Goal: Task Accomplishment & Management: Manage account settings

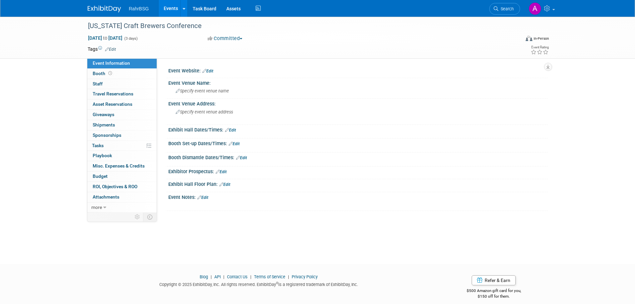
click at [83, 10] on div "RahrBSG Events Add Event Bulk Upload Events Shareable Event Boards Recently Vie…" at bounding box center [318, 8] width 470 height 17
click at [97, 8] on img at bounding box center [104, 9] width 33 height 7
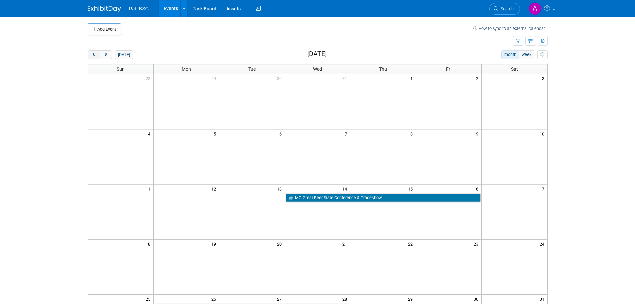
click at [94, 55] on span "prev" at bounding box center [93, 55] width 5 height 4
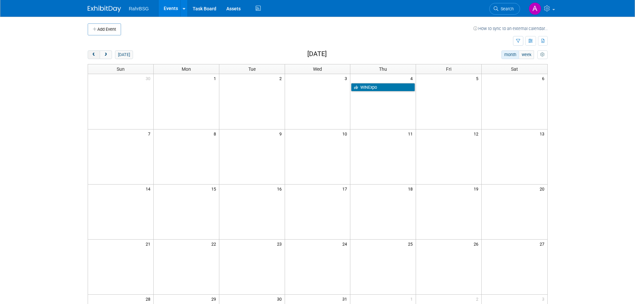
click at [94, 55] on span "prev" at bounding box center [93, 55] width 5 height 4
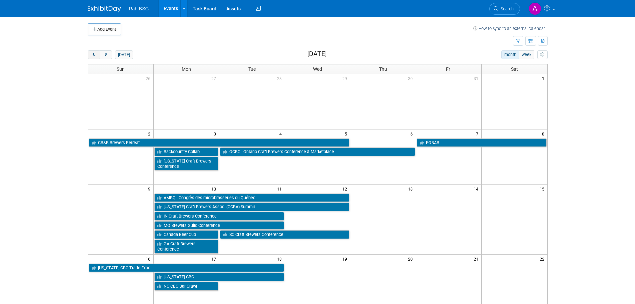
click at [94, 55] on span "prev" at bounding box center [93, 55] width 5 height 4
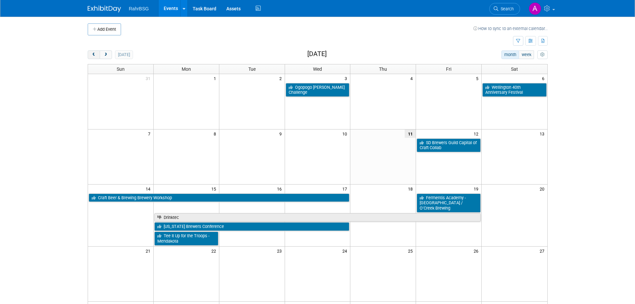
click at [94, 55] on span "prev" at bounding box center [93, 55] width 5 height 4
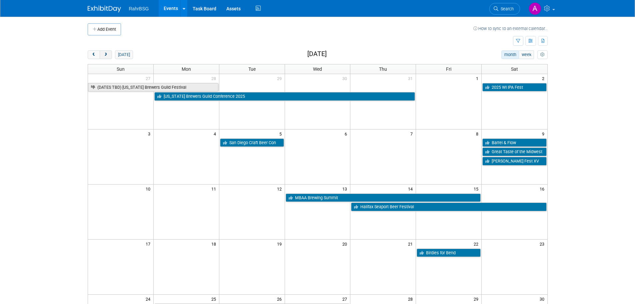
click at [106, 56] on span "next" at bounding box center [105, 55] width 5 height 4
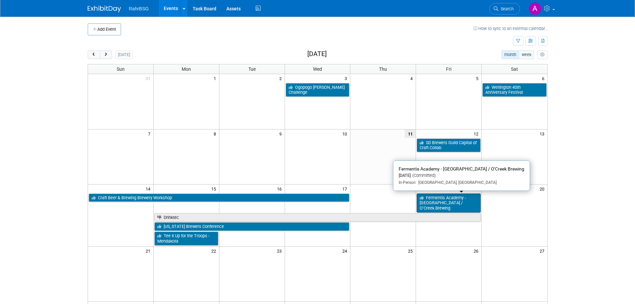
click at [451, 201] on link "Fermentis Academy - Moncton / O’Creek Brewing" at bounding box center [449, 202] width 64 height 19
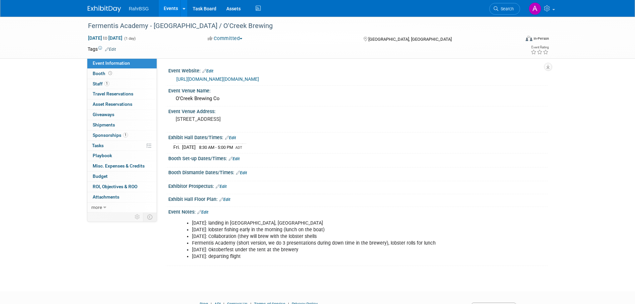
click at [234, 233] on li "Fri Sept 19: Collaboration (they will brew with the lobster shells" at bounding box center [331, 236] width 278 height 7
click at [205, 211] on link "Edit" at bounding box center [202, 212] width 11 height 5
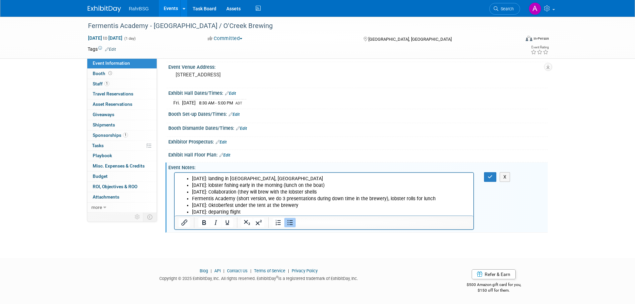
scroll to position [45, 0]
click at [269, 212] on li "Sun Sept 21: departing flight" at bounding box center [331, 211] width 278 height 7
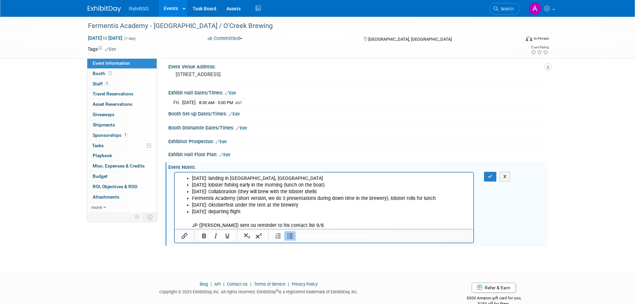
click at [192, 223] on li "Sun Sept 21: departing flight JP (Fermentis) sent ou reminder to his contact li…" at bounding box center [331, 218] width 278 height 20
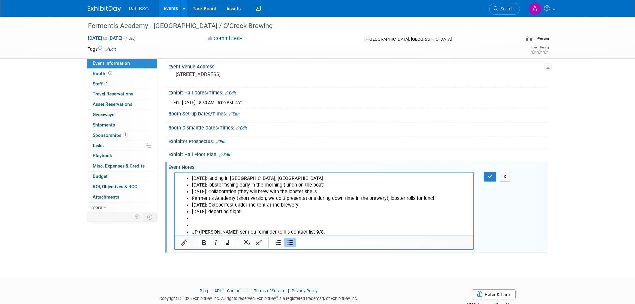
click at [286, 244] on icon "Bullet list" at bounding box center [290, 242] width 8 height 8
click at [204, 222] on li "Rich Text Area. Press ALT-0 for help." at bounding box center [331, 225] width 278 height 7
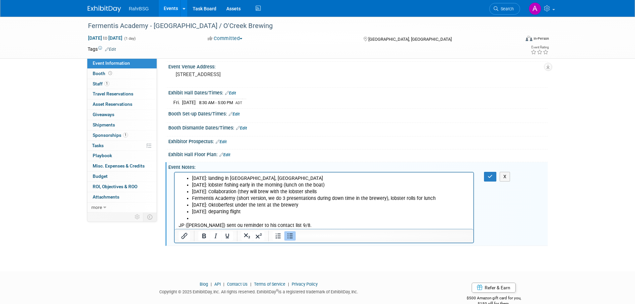
click at [289, 235] on icon "Bullet list" at bounding box center [290, 236] width 8 height 8
click at [492, 178] on icon "button" at bounding box center [490, 176] width 5 height 5
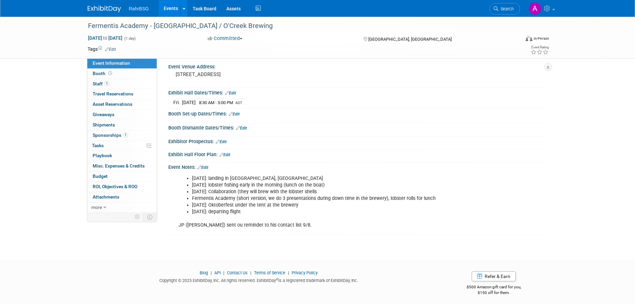
click at [103, 9] on img at bounding box center [104, 9] width 33 height 7
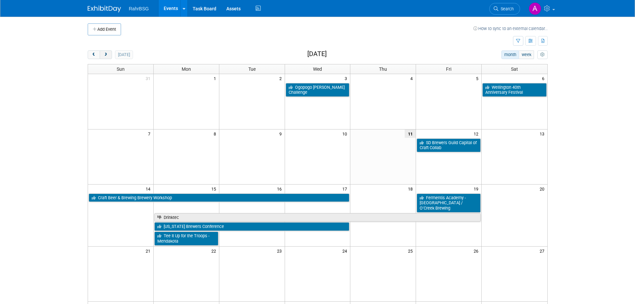
click at [106, 56] on span "next" at bounding box center [105, 55] width 5 height 4
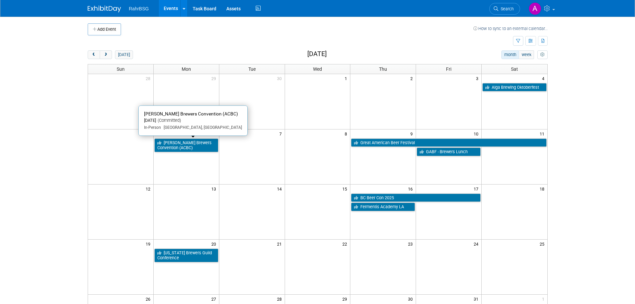
click at [180, 141] on link "[PERSON_NAME] Brewers Convention (ACBC)" at bounding box center [186, 145] width 64 height 14
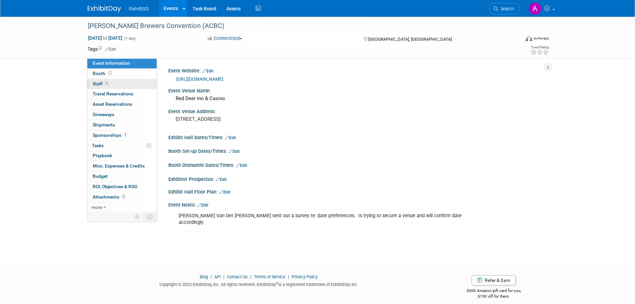
click at [95, 83] on span "Staff 1" at bounding box center [101, 83] width 17 height 5
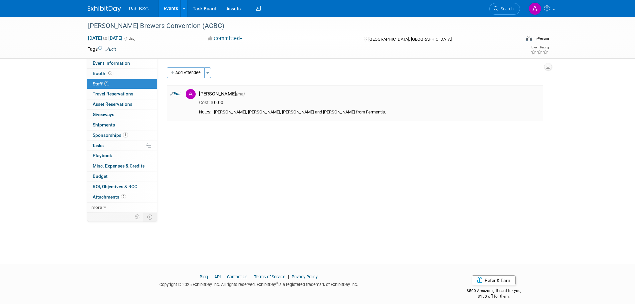
click at [173, 95] on icon at bounding box center [172, 93] width 4 height 7
select select "8d7bfa72-48f6-4742-9252-1a421e7074c1"
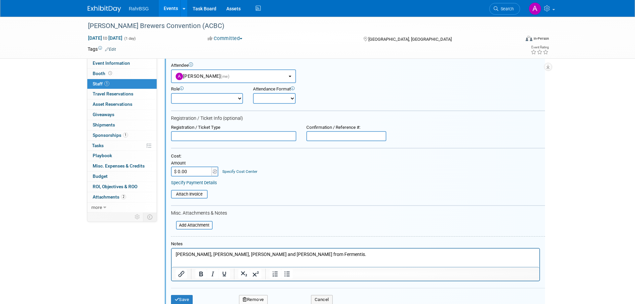
scroll to position [43, 0]
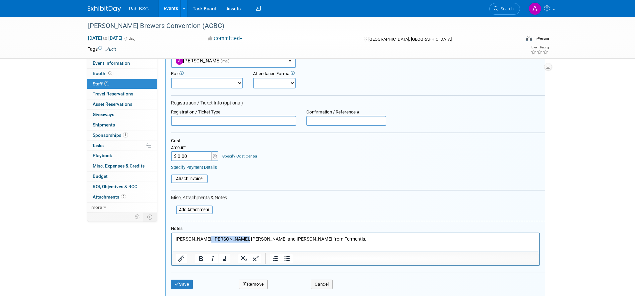
drag, startPoint x: 236, startPoint y: 240, endPoint x: 202, endPoint y: 235, distance: 35.0
click at [202, 235] on html "Matt Hamill, Cassandra Tran, Kacy Ambroz and Jan Philippe Barbeau from Fermenti…" at bounding box center [355, 237] width 368 height 9
click at [329, 240] on p "Matt Hamill, Kacy Ambroz and Jan Philippe Barbeau from Fermentis." at bounding box center [355, 239] width 360 height 7
click at [189, 284] on button "Save" at bounding box center [182, 283] width 22 height 9
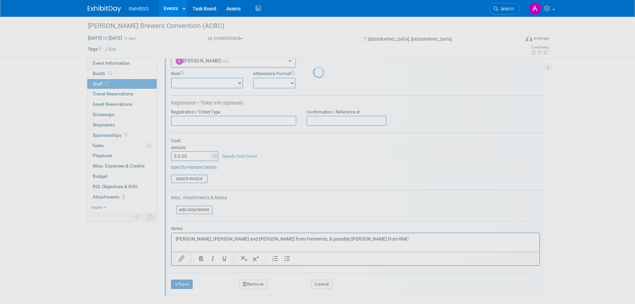
scroll to position [7, 0]
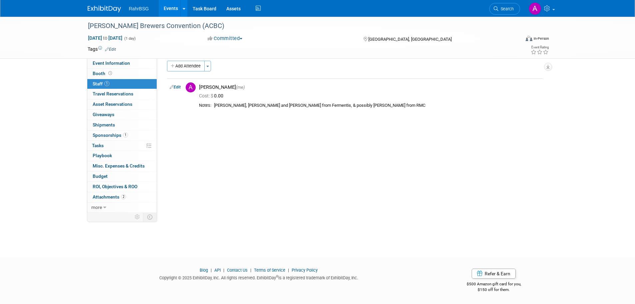
click at [105, 9] on img at bounding box center [104, 9] width 33 height 7
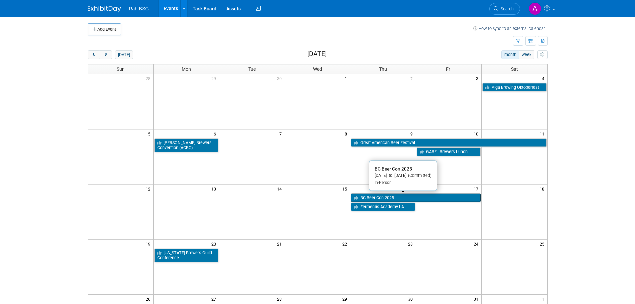
click at [406, 198] on link "BC Beer Con 2025" at bounding box center [416, 197] width 130 height 9
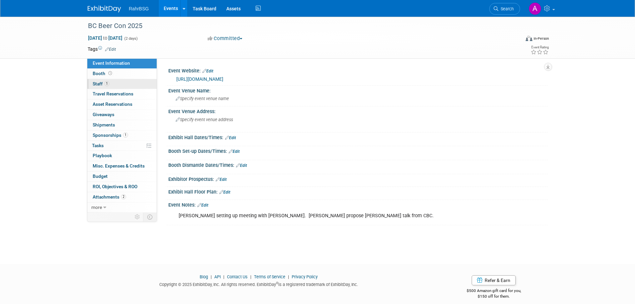
click at [117, 84] on link "1 Staff 1" at bounding box center [121, 84] width 69 height 10
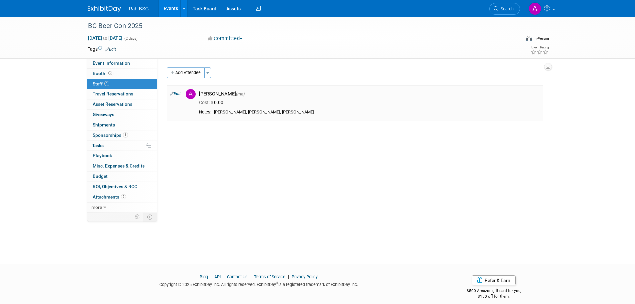
click at [178, 95] on link "Edit" at bounding box center [175, 93] width 11 height 5
select select "8d7bfa72-48f6-4742-9252-1a421e7074c1"
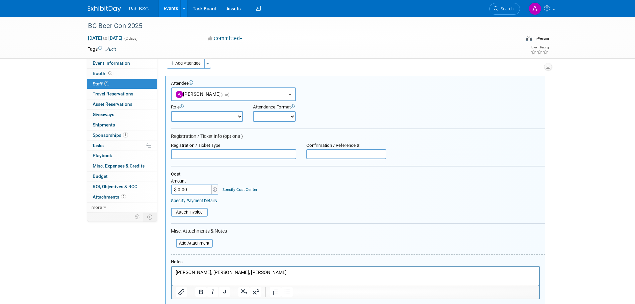
click at [273, 272] on p "Ashton Lewis, Matt Letki, Spencer Zaharko" at bounding box center [355, 272] width 360 height 7
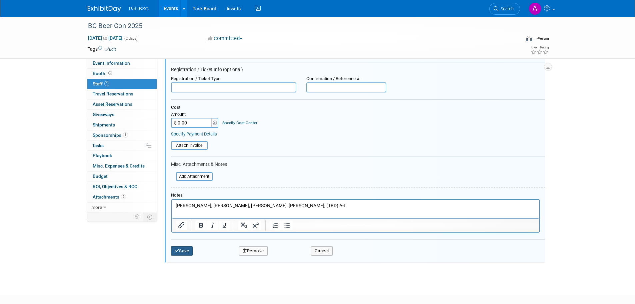
click at [179, 253] on button "Save" at bounding box center [182, 250] width 22 height 9
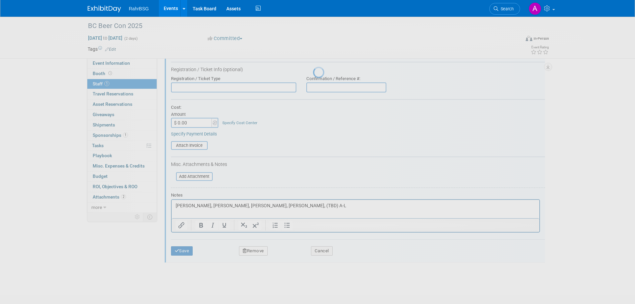
scroll to position [7, 0]
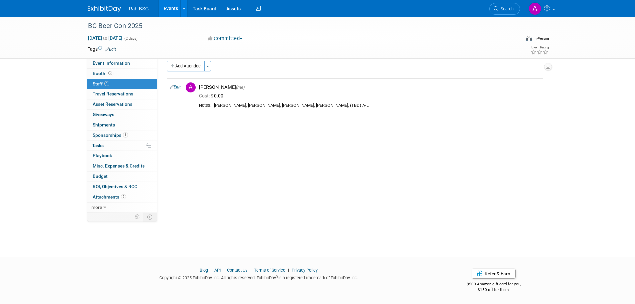
click at [116, 133] on span "Sponsorships 1" at bounding box center [110, 134] width 35 height 5
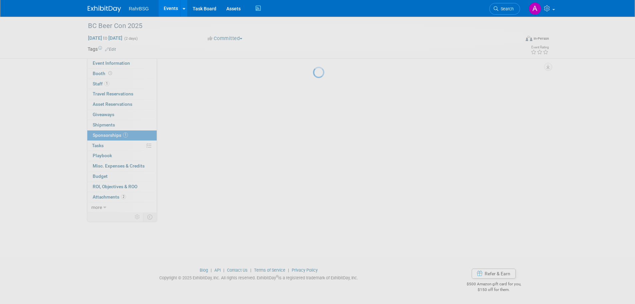
scroll to position [0, 0]
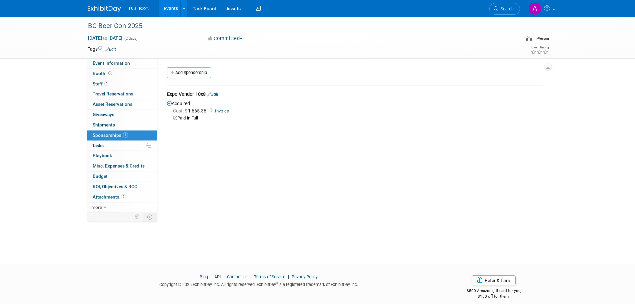
click at [218, 94] on link "Edit" at bounding box center [212, 94] width 11 height 5
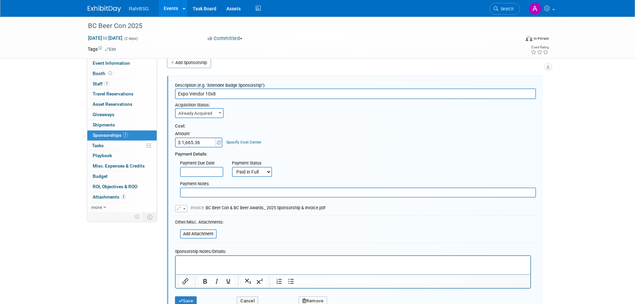
click at [206, 264] on p "Rich Text Area. Press ALT-0 for help." at bounding box center [352, 261] width 347 height 7
click at [192, 299] on button "Save" at bounding box center [186, 300] width 22 height 9
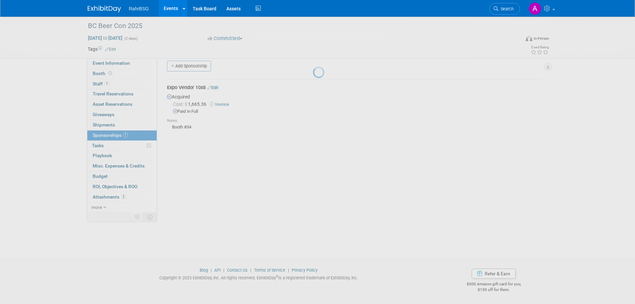
scroll to position [7, 0]
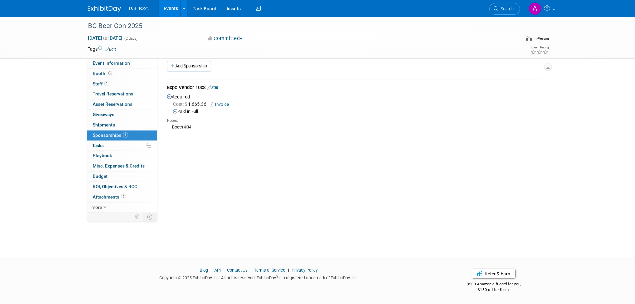
click at [103, 9] on img at bounding box center [104, 9] width 33 height 7
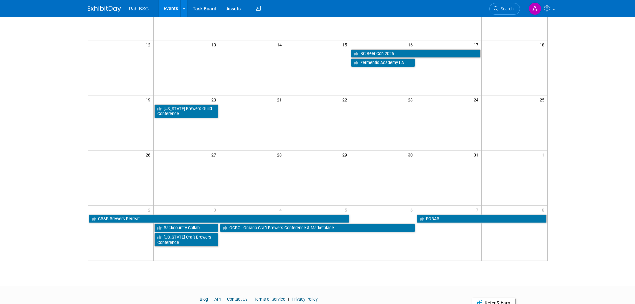
scroll to position [167, 0]
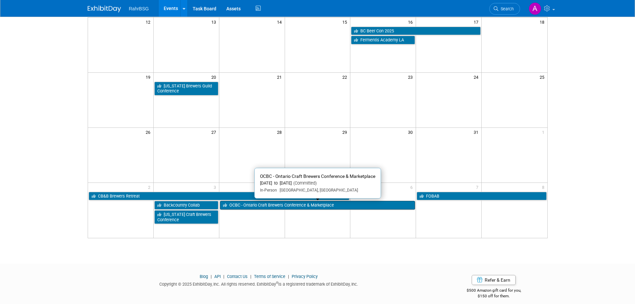
click at [336, 204] on link "OCBC - Ontario Craft Brewers Conference & Marketplace" at bounding box center [317, 205] width 195 height 9
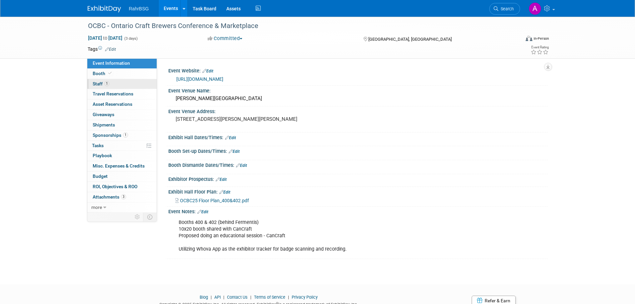
click at [116, 83] on link "1 Staff 1" at bounding box center [121, 84] width 69 height 10
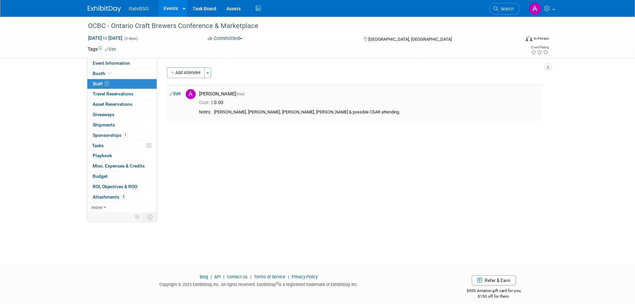
click at [175, 95] on link "Edit" at bounding box center [175, 93] width 11 height 5
select select "8d7bfa72-48f6-4742-9252-1a421e7074c1"
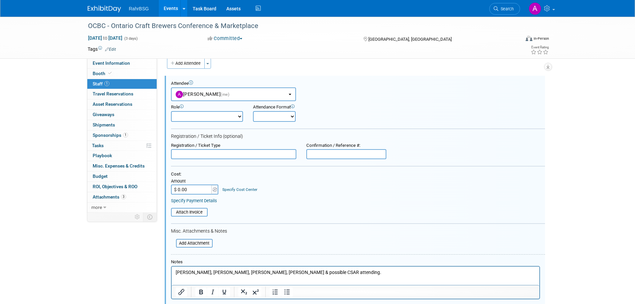
click at [227, 272] on p "[PERSON_NAME], [PERSON_NAME], [PERSON_NAME], [PERSON_NAME] & possible CSAR atte…" at bounding box center [355, 272] width 360 height 7
click at [291, 272] on p "Grant McDonough, Craig Nelson (TBD), Jacqueline, Troy & possible CSAR attending." at bounding box center [355, 272] width 360 height 7
click at [343, 272] on p "Grant McDonough, Craig Nelson (TBD), Jacqueline, Troy Tingling & possible CSAR …" at bounding box center [355, 272] width 360 height 7
click at [374, 271] on p "Grant McDonough, Craig Nelson (TBD), Jacqueline, Troy Tingling & possible CSARs…" at bounding box center [355, 272] width 360 height 7
click at [398, 270] on p "Grant McDonough, Craig Nelson (TBD), Jacqueline, Troy Tingling & possible CSARs…" at bounding box center [355, 272] width 360 height 7
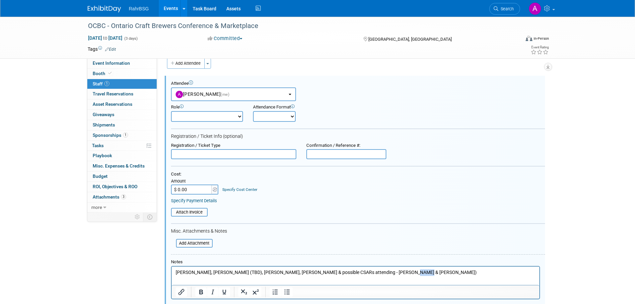
click at [398, 270] on p "Grant McDonough, Craig Nelson (TBD), Jacqueline, Troy Tingling & possible CSARs…" at bounding box center [355, 272] width 360 height 7
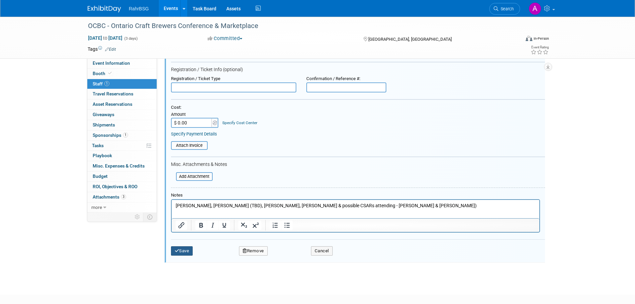
click at [186, 252] on button "Save" at bounding box center [182, 250] width 22 height 9
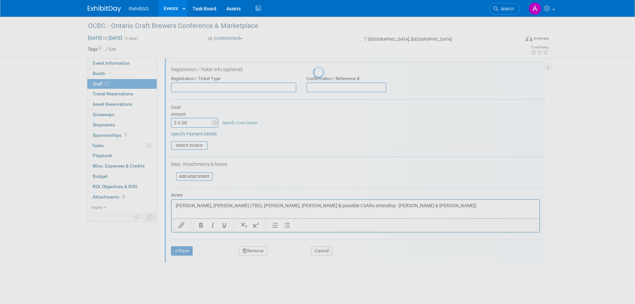
scroll to position [7, 0]
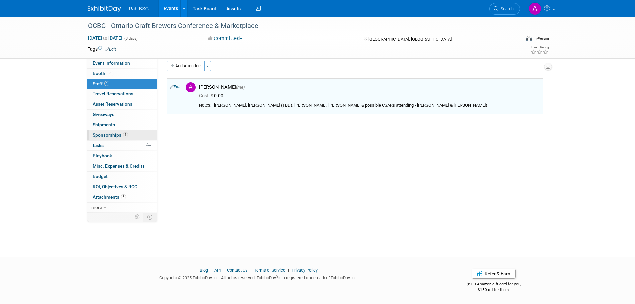
click at [103, 134] on span "Sponsorships 1" at bounding box center [110, 134] width 35 height 5
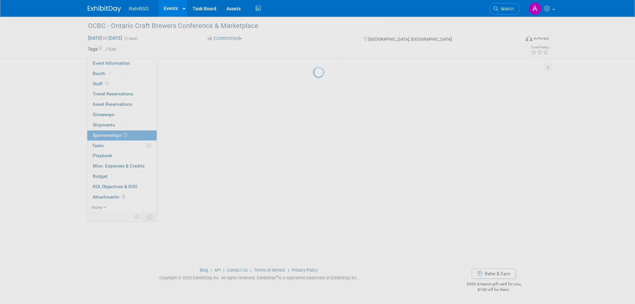
scroll to position [0, 0]
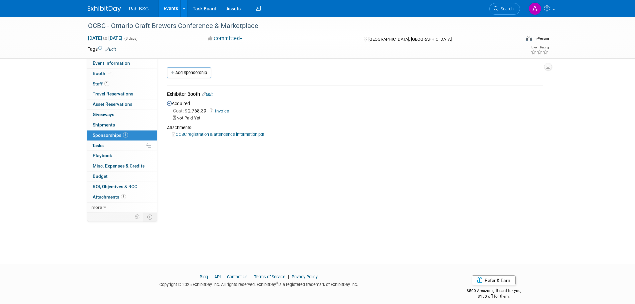
click at [211, 93] on link "Edit" at bounding box center [207, 94] width 11 height 5
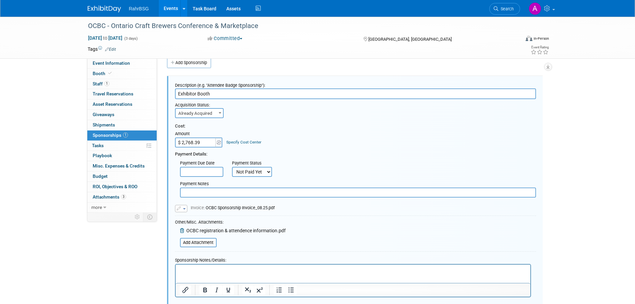
click at [224, 94] on input "Exhibitor Booth" at bounding box center [355, 93] width 361 height 11
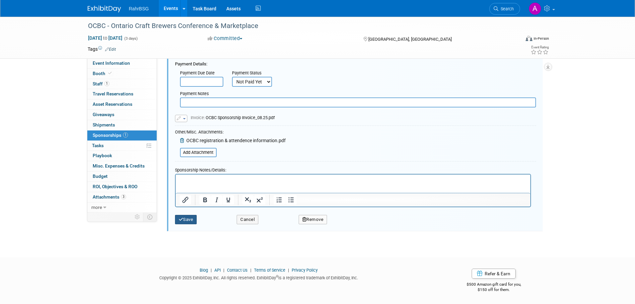
type input "Exhibitor Booth 10x20"
click at [188, 217] on button "Save" at bounding box center [186, 219] width 22 height 9
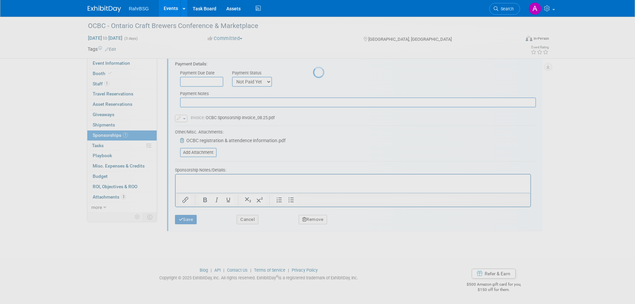
scroll to position [7, 0]
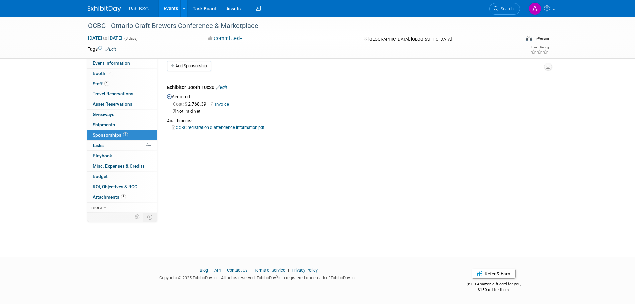
click at [226, 88] on link "Edit" at bounding box center [221, 87] width 11 height 5
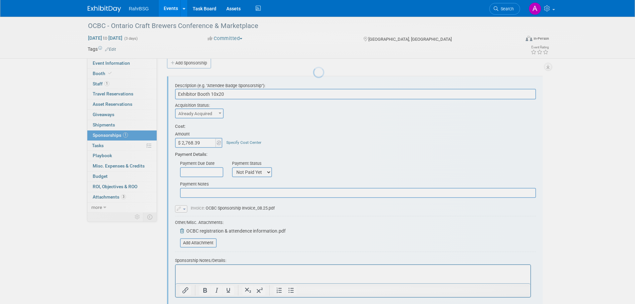
scroll to position [0, 0]
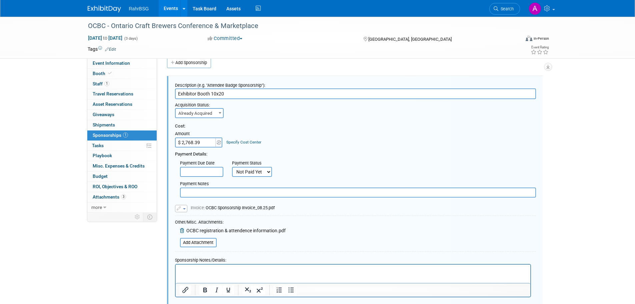
click at [197, 265] on html at bounding box center [352, 268] width 355 height 9
click at [210, 269] on p "Comes with 3 conferences badges" at bounding box center [352, 270] width 347 height 7
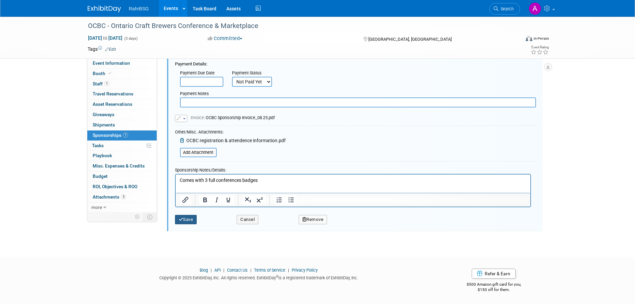
click at [190, 222] on button "Save" at bounding box center [186, 219] width 22 height 9
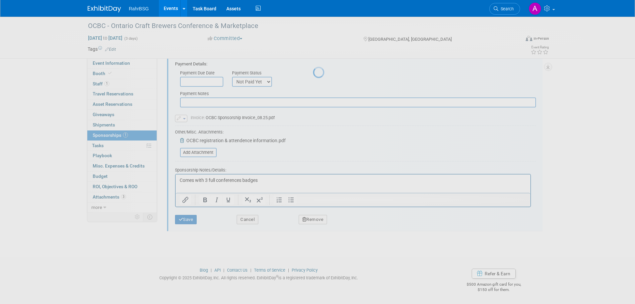
scroll to position [7, 0]
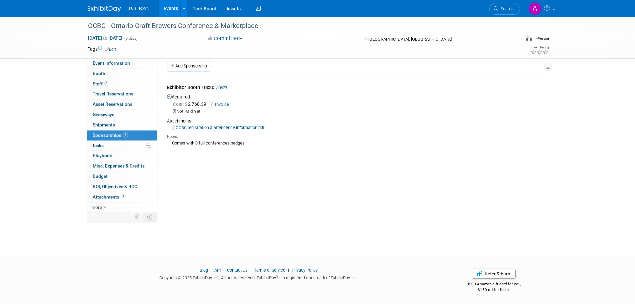
click at [105, 7] on img at bounding box center [104, 9] width 33 height 7
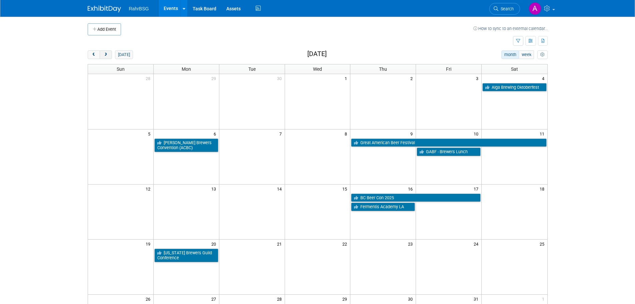
click at [108, 53] on span "next" at bounding box center [105, 55] width 5 height 4
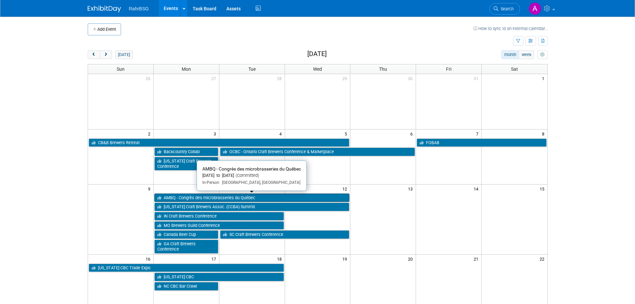
click at [228, 198] on link "AMBQ - Congrès des microbrasseries du Québec" at bounding box center [251, 197] width 195 height 9
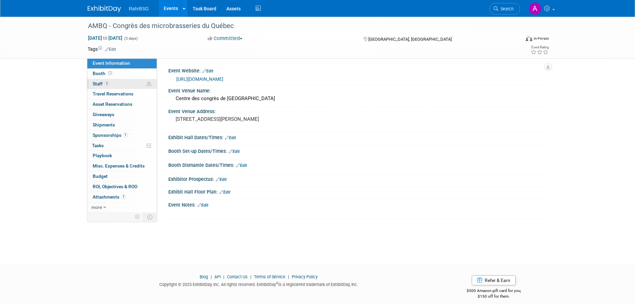
click at [117, 83] on link "1 Staff 1" at bounding box center [121, 84] width 69 height 10
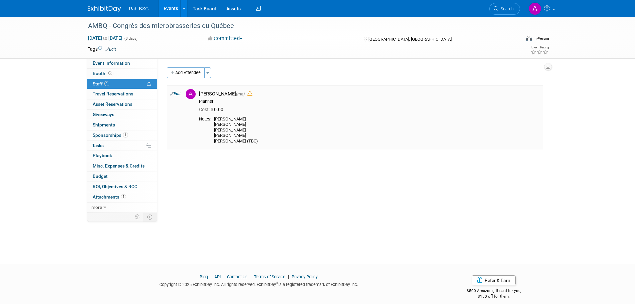
click at [173, 94] on icon at bounding box center [172, 93] width 4 height 7
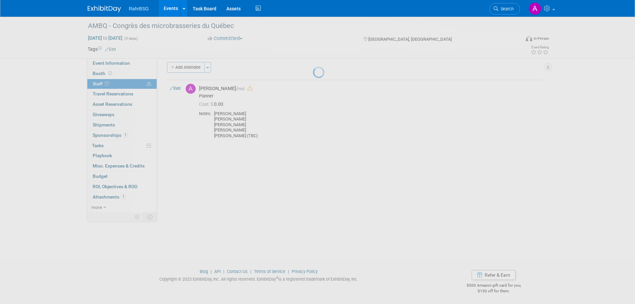
select select "8d7bfa72-48f6-4742-9252-1a421e7074c1"
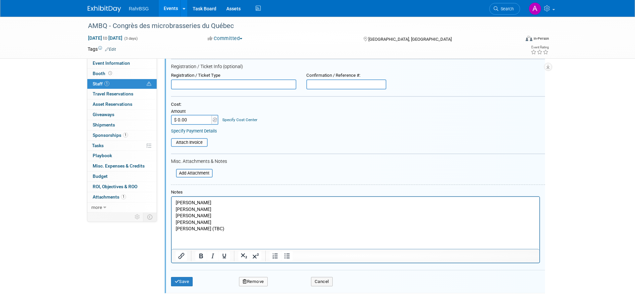
scroll to position [143, 0]
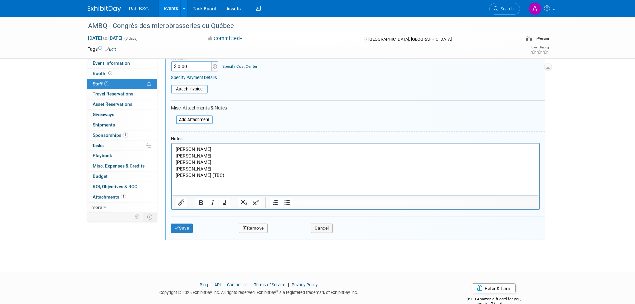
click at [211, 149] on p "[PERSON_NAME] [PERSON_NAME] [PERSON_NAME] [PERSON_NAME] [PERSON_NAME] (TBC)" at bounding box center [355, 162] width 360 height 33
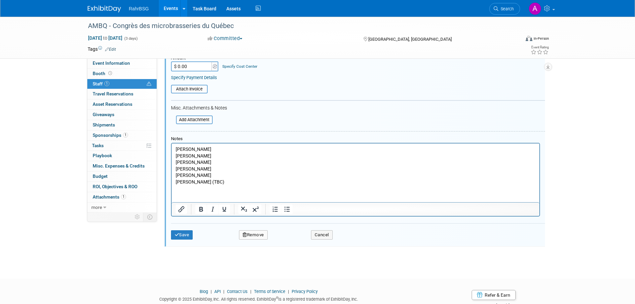
drag, startPoint x: 232, startPoint y: 181, endPoint x: 164, endPoint y: 181, distance: 68.3
click at [171, 181] on html "[PERSON_NAME] [PERSON_NAME] [PERSON_NAME] [PERSON_NAME] [PERSON_NAME] [PERSON_N…" at bounding box center [355, 164] width 368 height 42
click at [217, 157] on p "[PERSON_NAME] [PERSON_NAME] [PERSON_NAME] [PERSON_NAME]" at bounding box center [355, 169] width 360 height 33
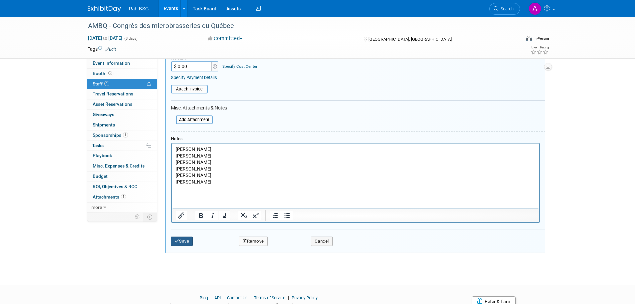
drag, startPoint x: 183, startPoint y: 241, endPoint x: 181, endPoint y: 238, distance: 3.6
click at [183, 241] on button "Save" at bounding box center [182, 240] width 22 height 9
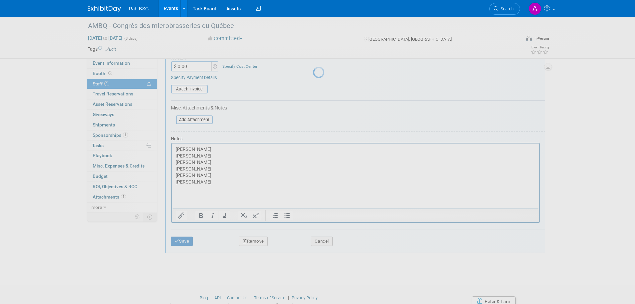
scroll to position [7, 0]
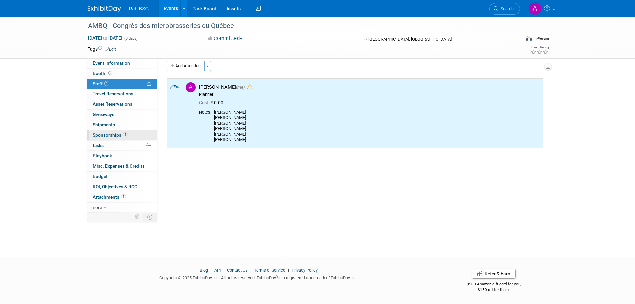
click at [106, 134] on span "Sponsorships 1" at bounding box center [110, 134] width 35 height 5
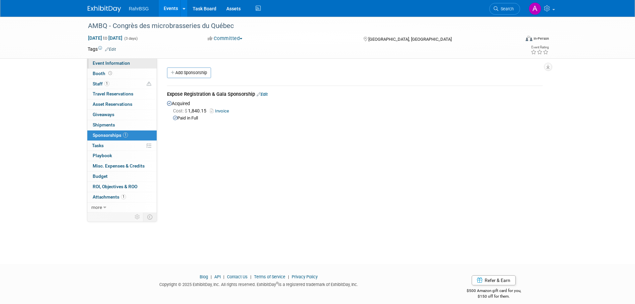
click at [129, 63] on link "Event Information" at bounding box center [121, 63] width 69 height 10
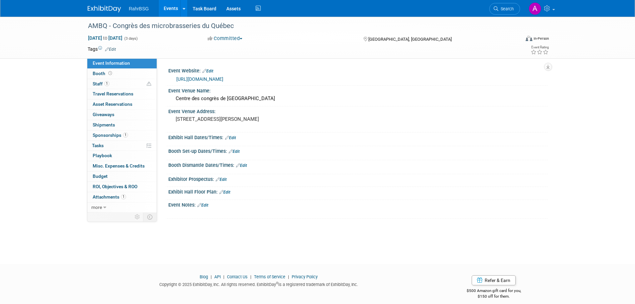
click at [206, 207] on link "Edit" at bounding box center [202, 205] width 11 height 5
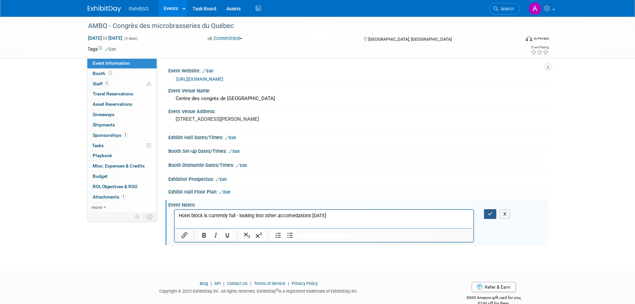
click at [488, 219] on button "button" at bounding box center [490, 214] width 12 height 10
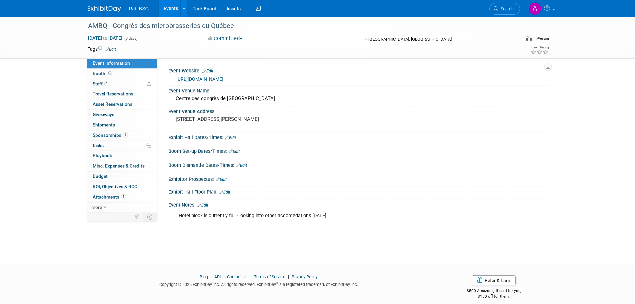
click at [97, 8] on img at bounding box center [104, 9] width 33 height 7
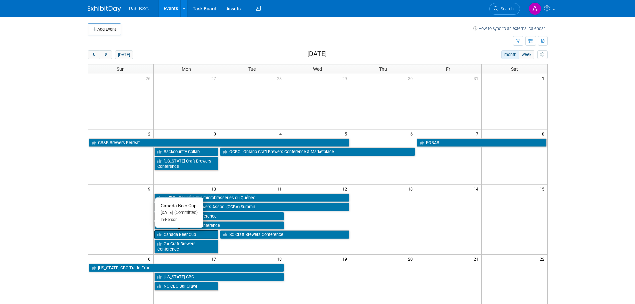
click at [194, 235] on link "Canada Beer Cup" at bounding box center [186, 234] width 64 height 9
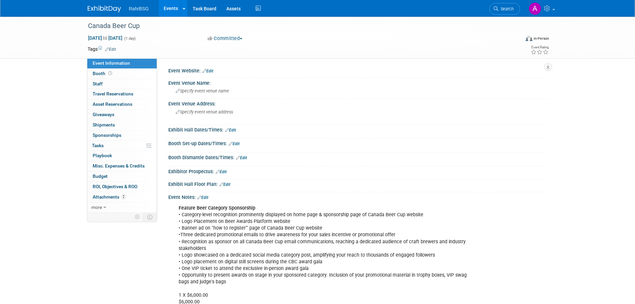
scroll to position [99, 0]
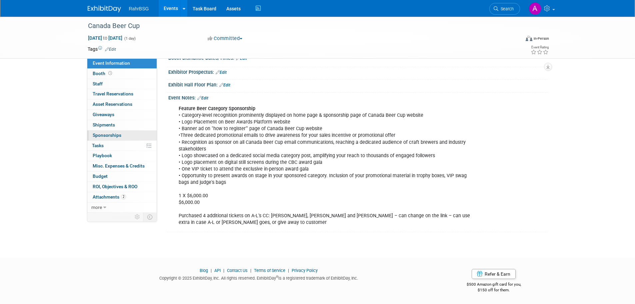
click at [106, 136] on span "Sponsorships 0" at bounding box center [107, 134] width 29 height 5
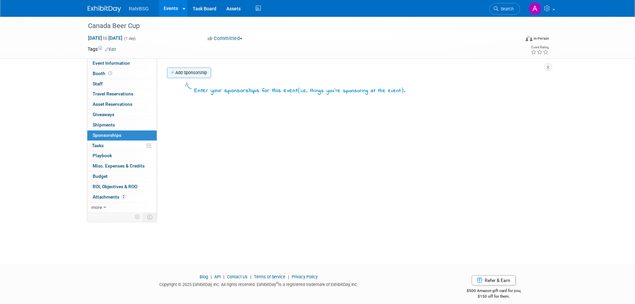
click at [188, 74] on link "Add Sponsorship" at bounding box center [189, 72] width 44 height 11
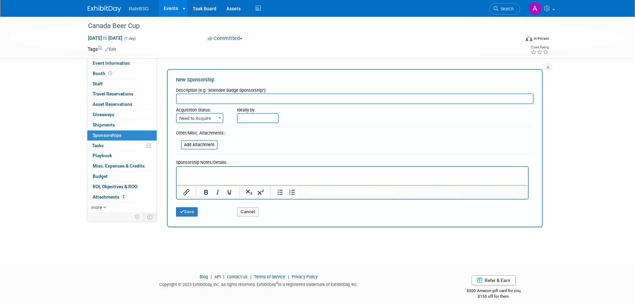
click at [206, 176] on html at bounding box center [351, 170] width 351 height 9
drag, startPoint x: 253, startPoint y: 172, endPoint x: 170, endPoint y: 169, distance: 83.7
click at [176, 169] on html "Feature beer category sponsorship – Gambrinus Pilsner Malt $6,000" at bounding box center [351, 170] width 351 height 9
click at [208, 101] on input "text" at bounding box center [355, 98] width 358 height 11
type input "Feature beer category sponsorship"
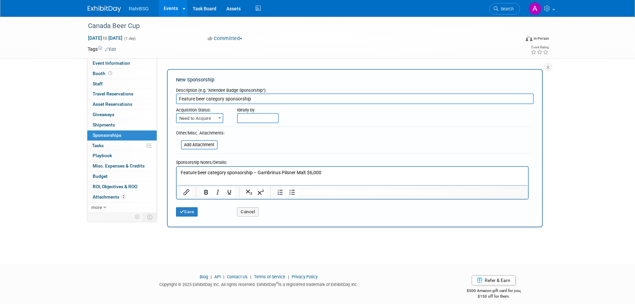
click at [260, 174] on p "Feature beer category sponsorship – Gambrinus Pilsner Malt $6,000" at bounding box center [352, 172] width 344 height 7
drag, startPoint x: 258, startPoint y: 172, endPoint x: 293, endPoint y: 341, distance: 172.5
click at [176, 175] on html "Feature beer category sponsorship – Gambrinus Pilsner Malt $6,000" at bounding box center [351, 170] width 351 height 9
click at [217, 122] on span "Need to Acquire" at bounding box center [200, 118] width 46 height 9
select select "2"
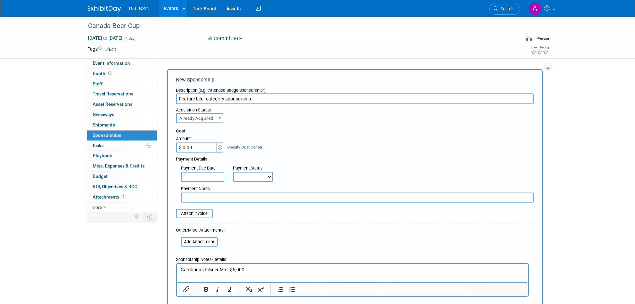
click at [192, 150] on input "$ 0.00" at bounding box center [197, 147] width 42 height 10
type input "$ 6,000.00"
click at [260, 269] on p "Gambrinus Pilsner Malt $6,000" at bounding box center [352, 269] width 344 height 7
click at [266, 268] on p "Gambrinus Pilsner Malt category." at bounding box center [352, 269] width 344 height 7
click at [252, 268] on p "Gambrinus Pilsner Malt category. includes 1 VIP ticket to event" at bounding box center [352, 269] width 344 height 7
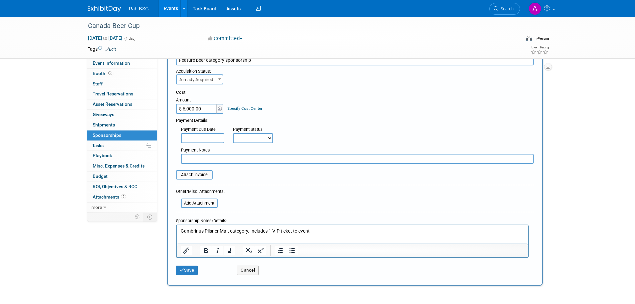
scroll to position [95, 0]
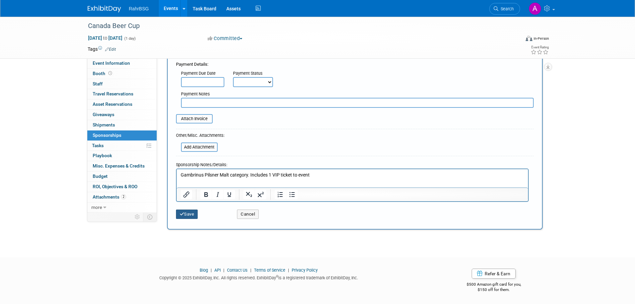
click at [192, 210] on button "Save" at bounding box center [187, 213] width 22 height 9
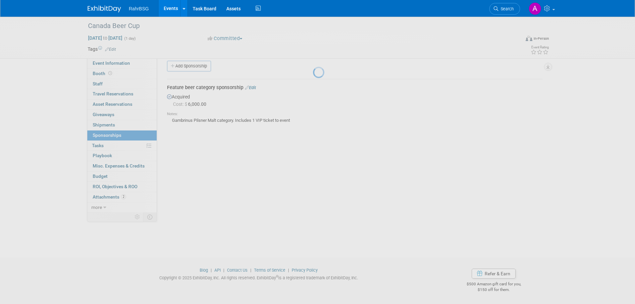
scroll to position [7, 0]
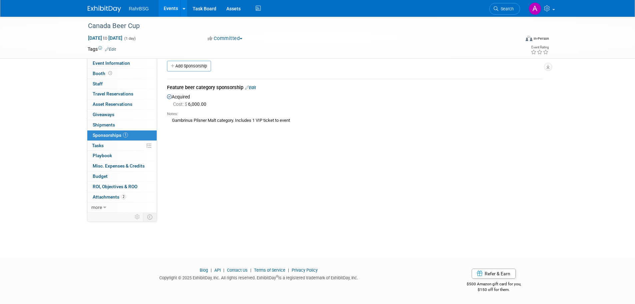
click at [110, 10] on img at bounding box center [104, 9] width 33 height 7
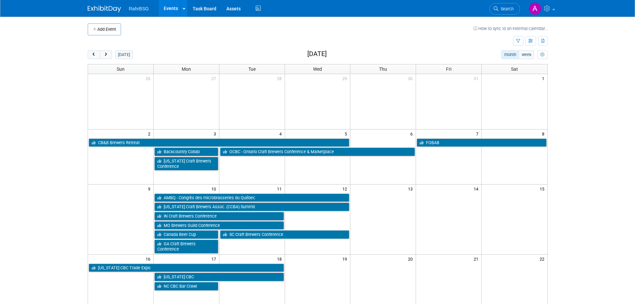
drag, startPoint x: 102, startPoint y: 10, endPoint x: 163, endPoint y: 122, distance: 127.3
click at [103, 10] on img at bounding box center [104, 9] width 33 height 7
click at [95, 57] on button "prev" at bounding box center [94, 54] width 12 height 9
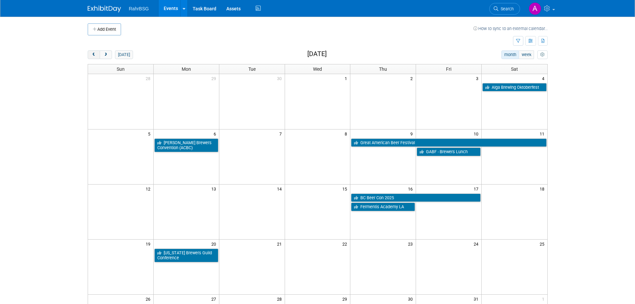
click at [95, 57] on button "prev" at bounding box center [94, 54] width 12 height 9
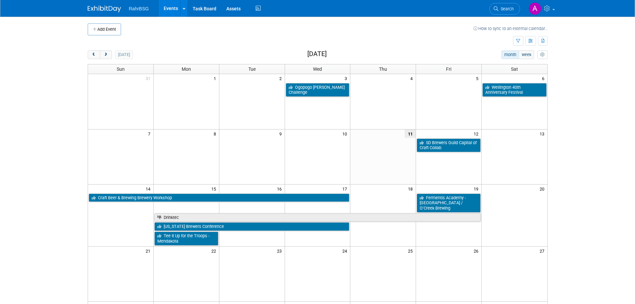
click at [626, 164] on body "RahrBSG Events Add Event Bulk Upload Events Shareable Event Boards Recently Vie…" at bounding box center [317, 152] width 635 height 304
